Goal: Information Seeking & Learning: Learn about a topic

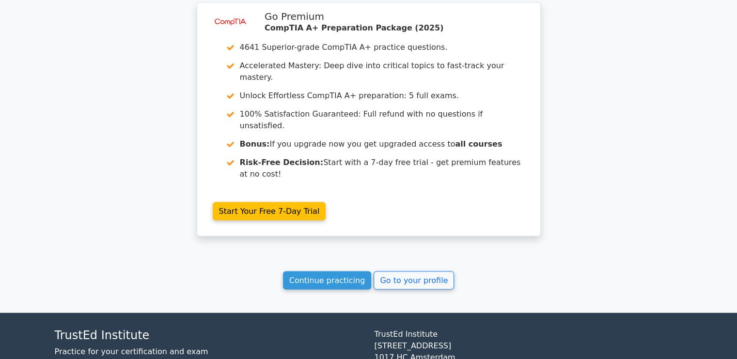
scroll to position [1894, 0]
click at [344, 272] on link "Continue practicing" at bounding box center [327, 281] width 89 height 18
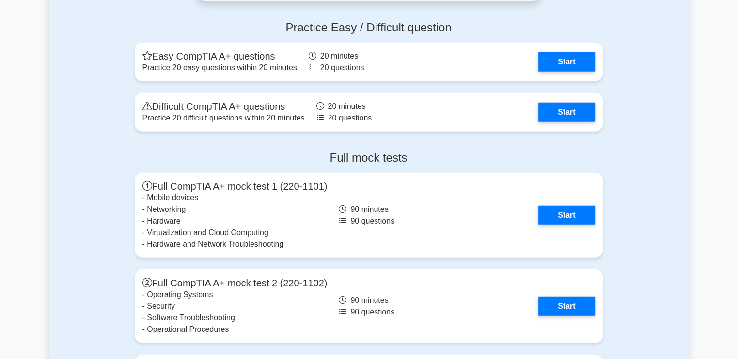
scroll to position [2590, 0]
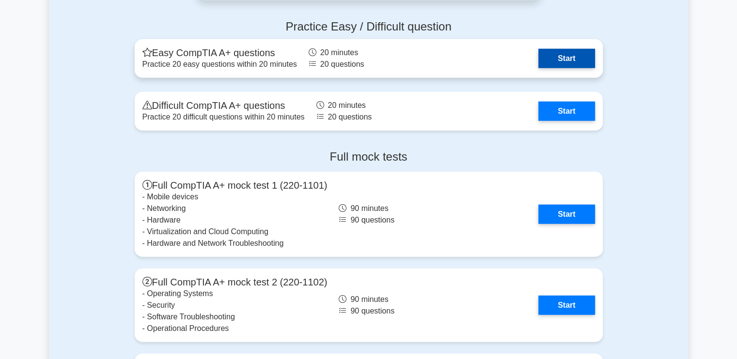
click at [556, 54] on link "Start" at bounding box center [566, 58] width 56 height 19
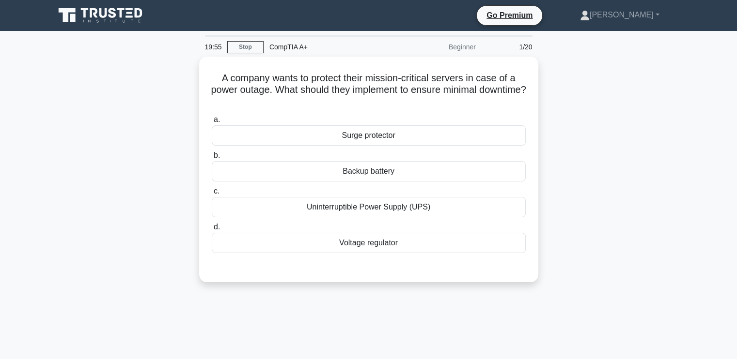
click at [477, 306] on div "19:55 Stop CompTIA A+ Beginner 1/20 A company wants to protect their mission-cr…" at bounding box center [368, 277] width 639 height 484
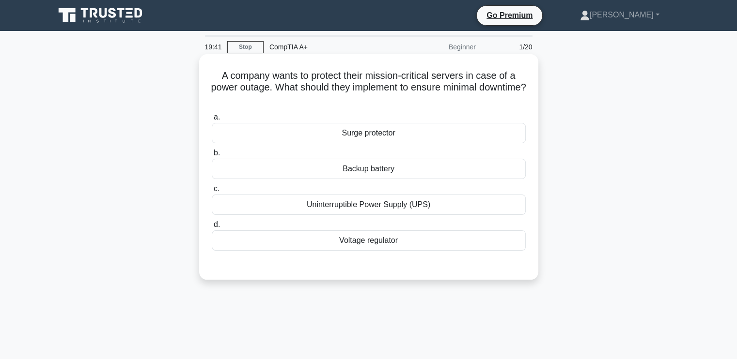
click at [363, 240] on div "Voltage regulator" at bounding box center [369, 241] width 314 height 20
click at [212, 228] on input "d. Voltage regulator" at bounding box center [212, 225] width 0 height 6
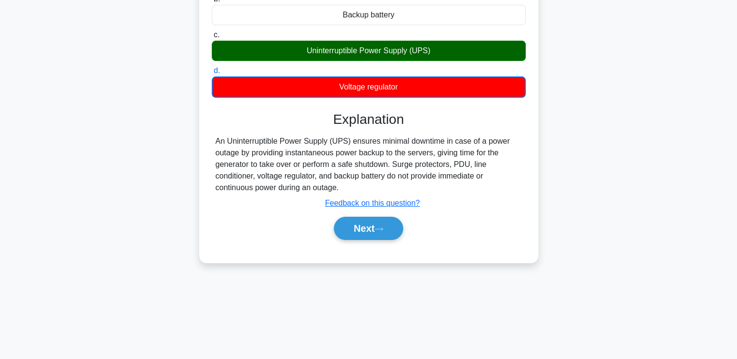
scroll to position [164, 0]
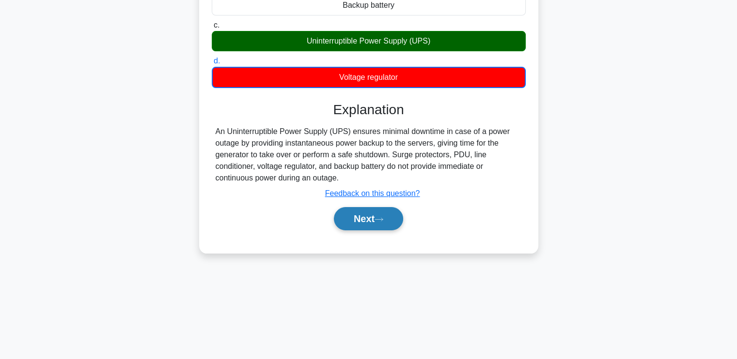
click at [363, 222] on button "Next" at bounding box center [368, 218] width 69 height 23
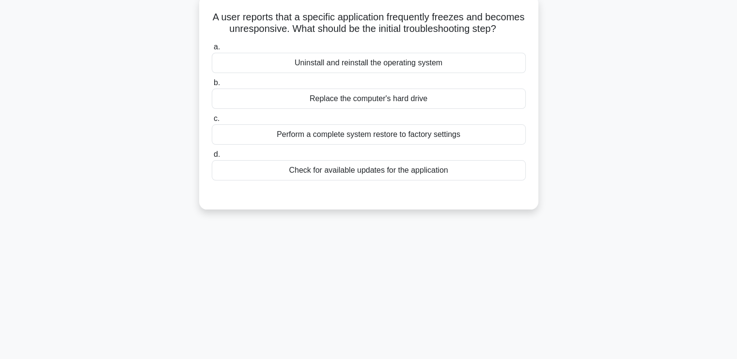
scroll to position [9, 0]
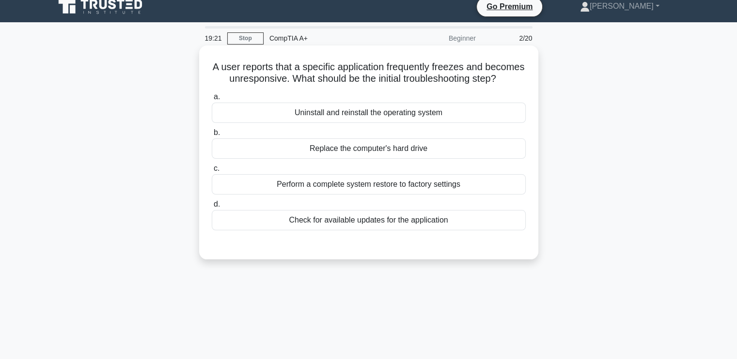
click at [390, 123] on div "Uninstall and reinstall the operating system" at bounding box center [369, 113] width 314 height 20
click at [212, 100] on input "a. Uninstall and reinstall the operating system" at bounding box center [212, 97] width 0 height 6
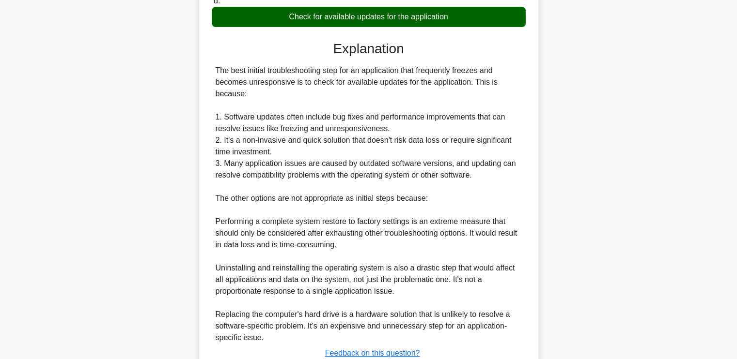
scroll to position [296, 0]
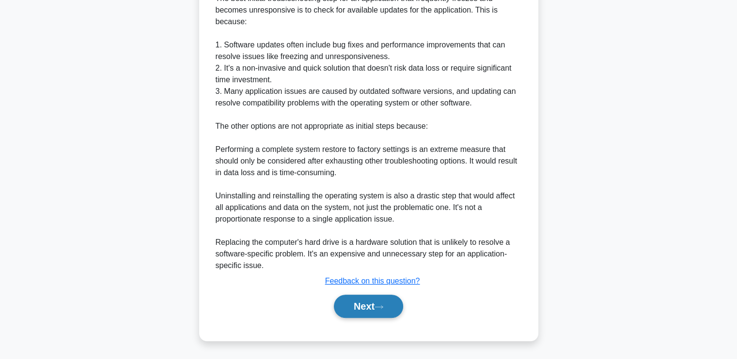
click at [374, 301] on button "Next" at bounding box center [368, 306] width 69 height 23
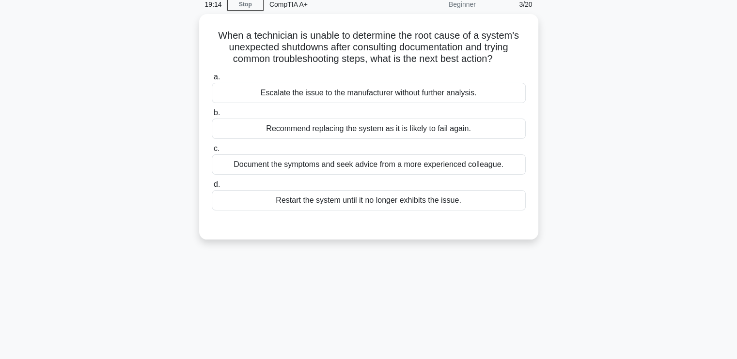
scroll to position [0, 0]
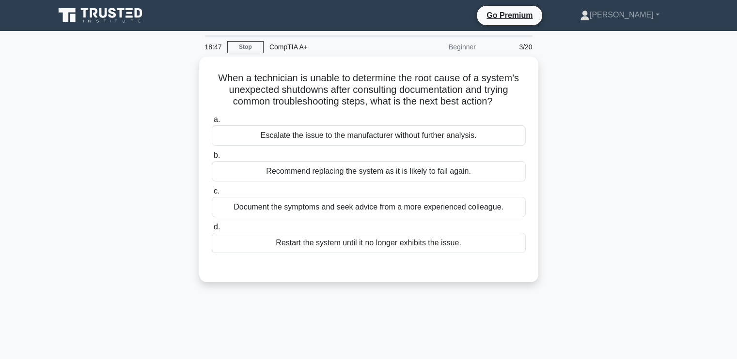
click at [537, 292] on div "When a technician is unable to determine the root cause of a system's unexpecte…" at bounding box center [368, 175] width 639 height 237
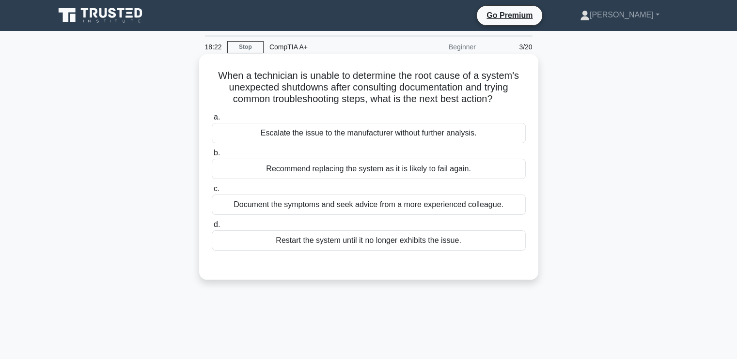
click at [410, 129] on div "Escalate the issue to the manufacturer without further analysis." at bounding box center [369, 133] width 314 height 20
click at [212, 121] on input "a. Escalate the issue to the manufacturer without further analysis." at bounding box center [212, 117] width 0 height 6
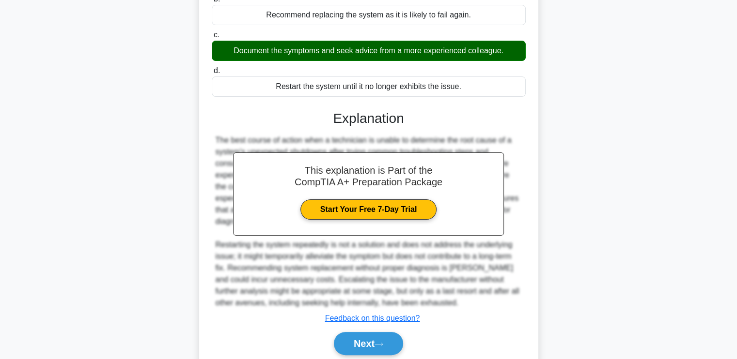
scroll to position [191, 0]
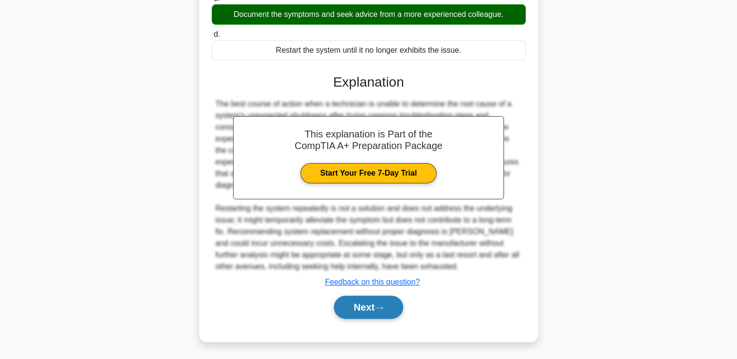
click at [373, 300] on button "Next" at bounding box center [368, 307] width 69 height 23
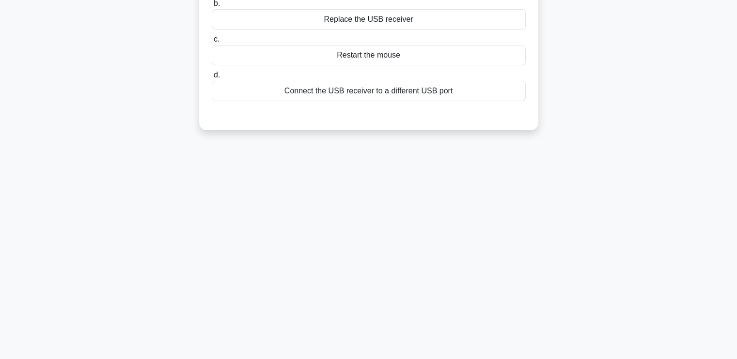
click at [559, 248] on div "18:14 Stop CompTIA A+ Beginner 4/20 An office worker complains that their wirel…" at bounding box center [368, 113] width 639 height 484
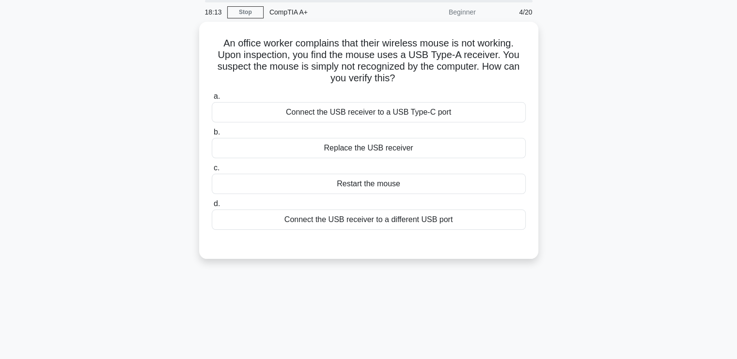
scroll to position [0, 0]
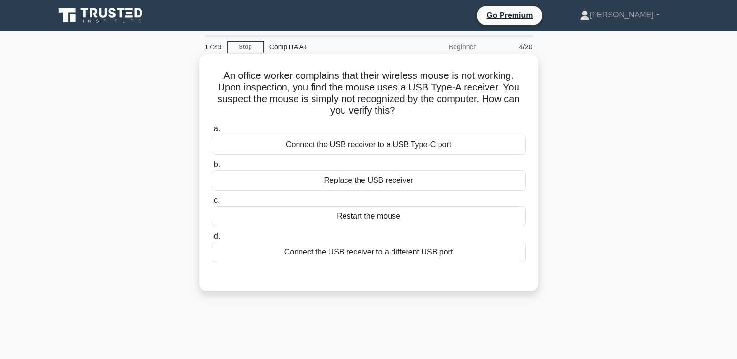
click at [341, 253] on div "Connect the USB receiver to a different USB port" at bounding box center [369, 252] width 314 height 20
click at [212, 240] on input "d. Connect the USB receiver to a different USB port" at bounding box center [212, 237] width 0 height 6
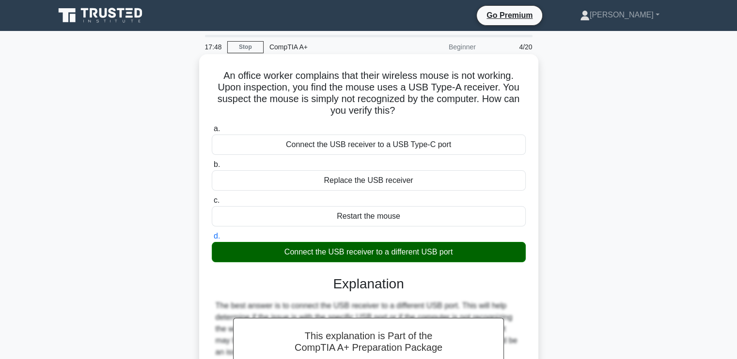
scroll to position [164, 0]
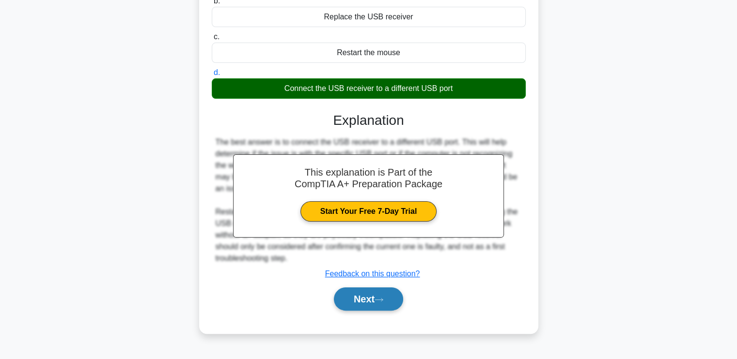
click at [359, 288] on button "Next" at bounding box center [368, 299] width 69 height 23
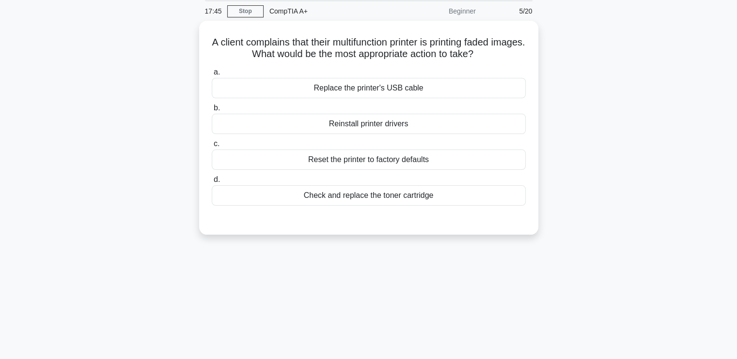
scroll to position [0, 0]
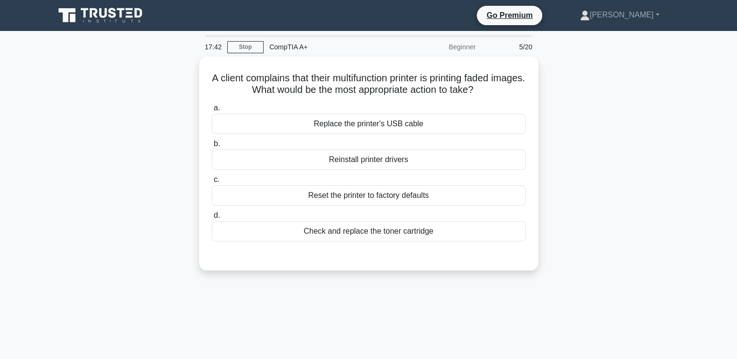
click at [465, 306] on div "17:42 Stop CompTIA A+ Beginner 5/20 A client complains that their multifunction…" at bounding box center [368, 277] width 639 height 484
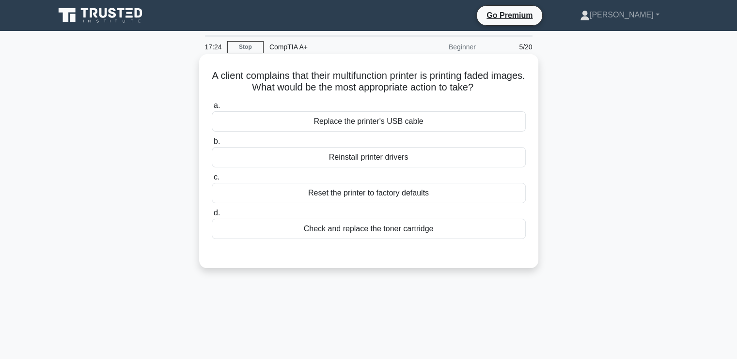
click at [378, 234] on div "Check and replace the toner cartridge" at bounding box center [369, 229] width 314 height 20
click at [212, 217] on input "d. Check and replace the toner cartridge" at bounding box center [212, 213] width 0 height 6
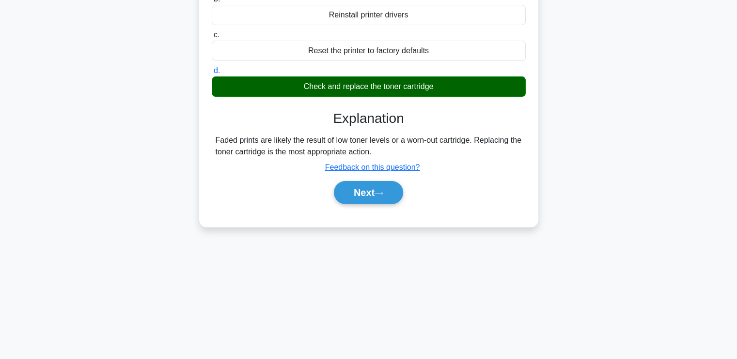
scroll to position [143, 0]
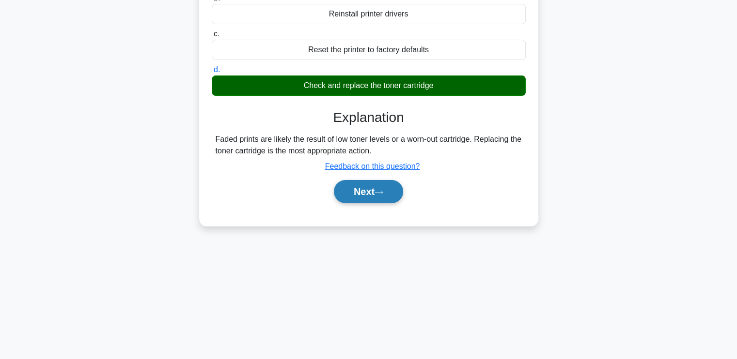
click at [368, 194] on button "Next" at bounding box center [368, 191] width 69 height 23
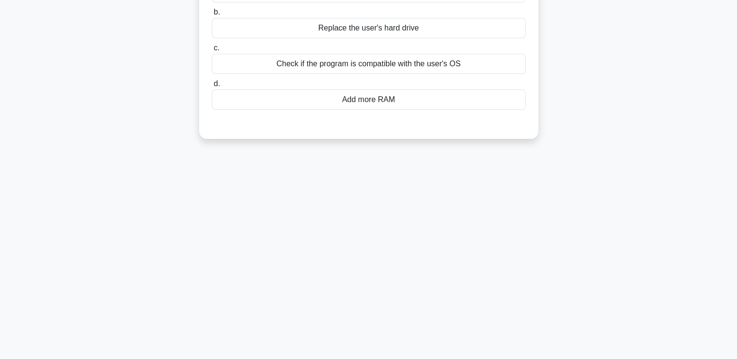
scroll to position [0, 0]
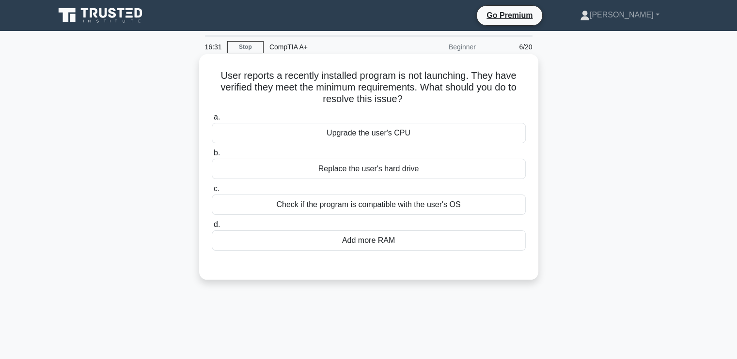
click at [535, 252] on div "User reports a recently installed program is not launching. They have verified …" at bounding box center [368, 167] width 339 height 226
click at [365, 208] on div "Check if the program is compatible with the user's OS" at bounding box center [369, 205] width 314 height 20
click at [212, 192] on input "c. Check if the program is compatible with the user's OS" at bounding box center [212, 189] width 0 height 6
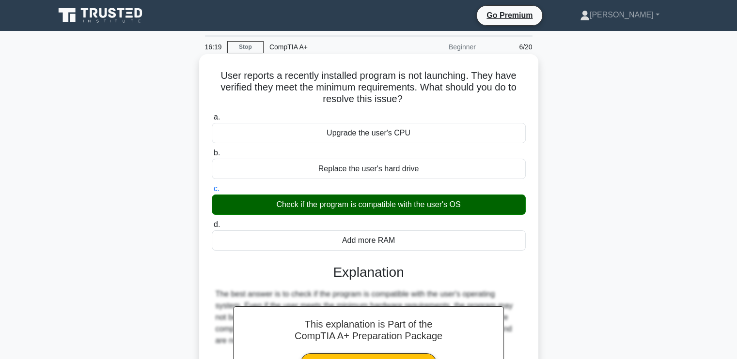
scroll to position [164, 0]
